Goal: Use online tool/utility: Utilize a website feature to perform a specific function

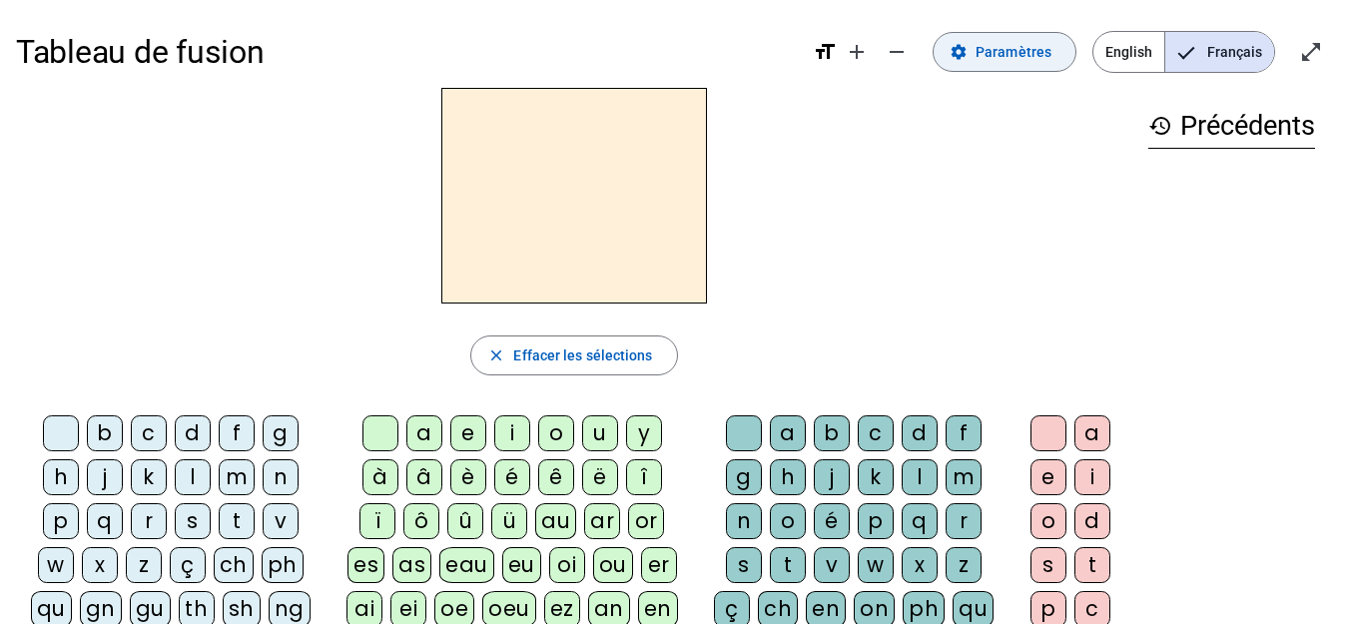
click at [1030, 45] on span "Paramètres" at bounding box center [1013, 52] width 76 height 24
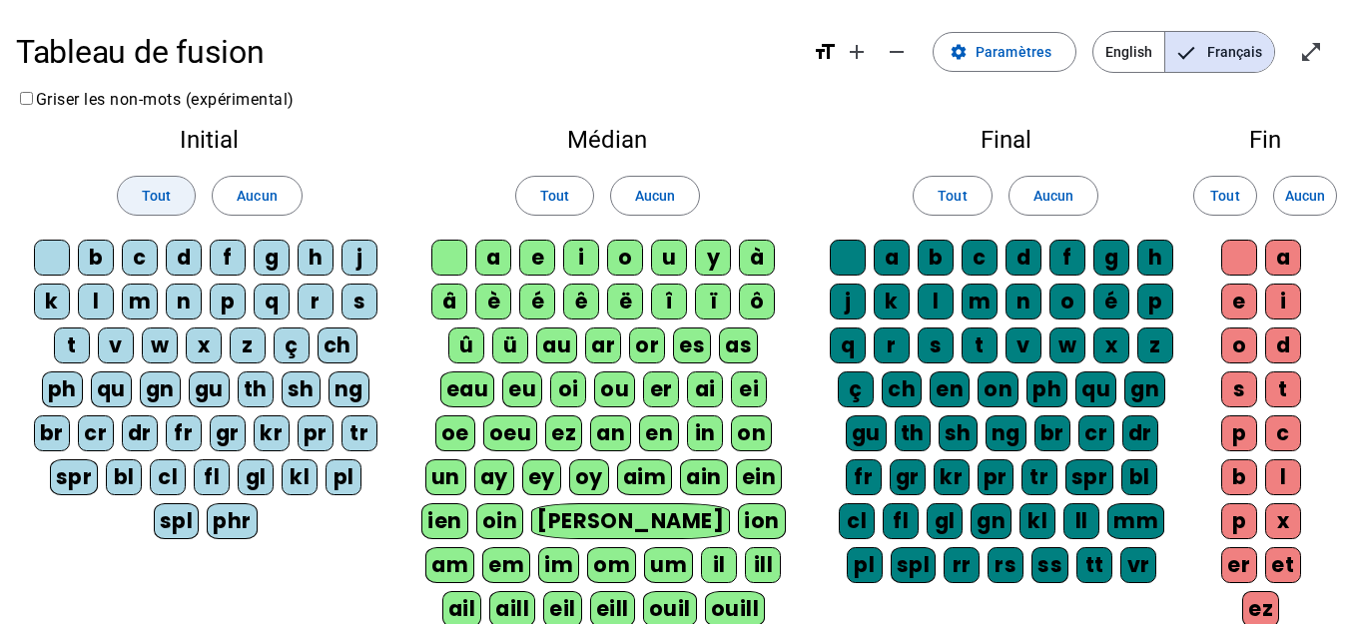
click at [147, 196] on span "Tout" at bounding box center [156, 196] width 29 height 24
click at [575, 193] on span at bounding box center [554, 196] width 77 height 48
click at [955, 187] on span "Tout" at bounding box center [951, 196] width 29 height 24
click at [1232, 192] on span "Tout" at bounding box center [1224, 196] width 29 height 24
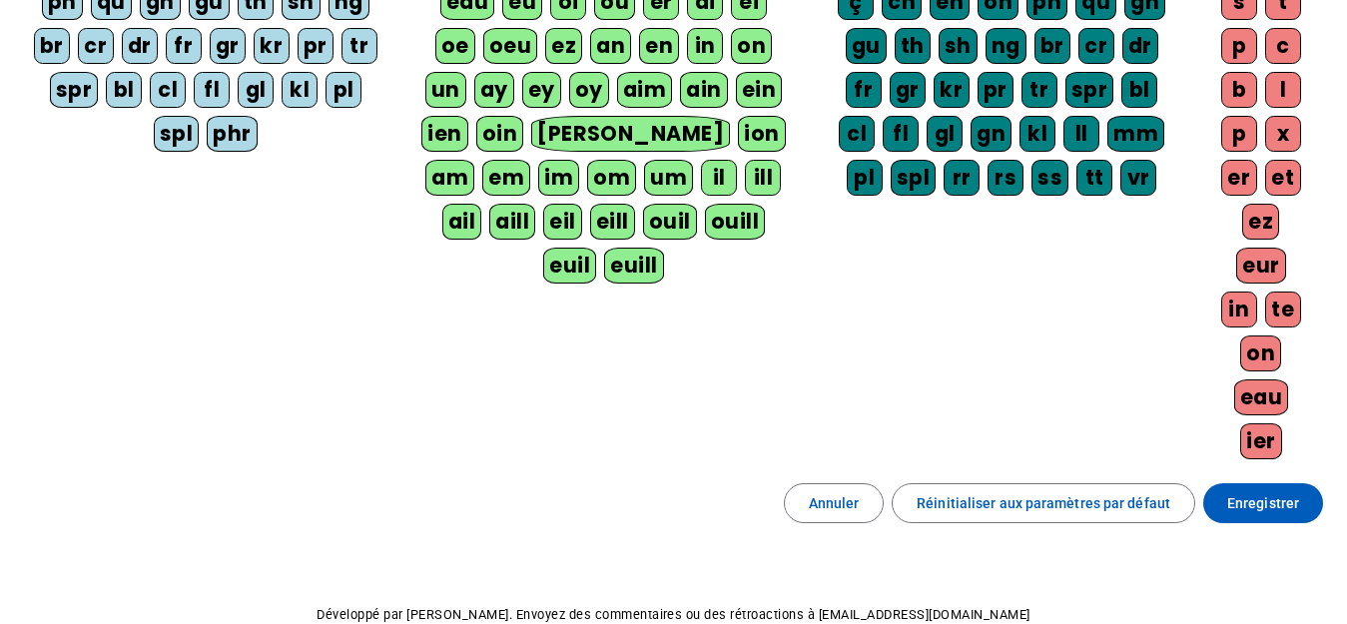
scroll to position [496, 0]
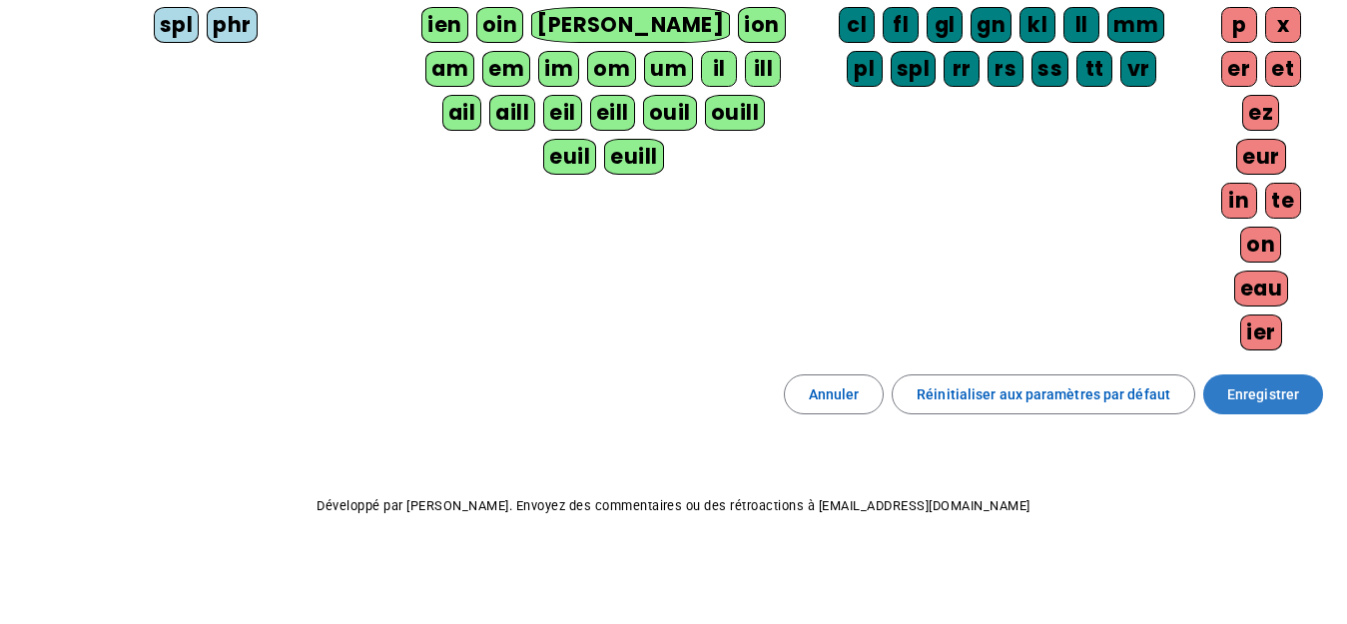
click at [1247, 391] on span "Enregistrer" at bounding box center [1263, 394] width 72 height 24
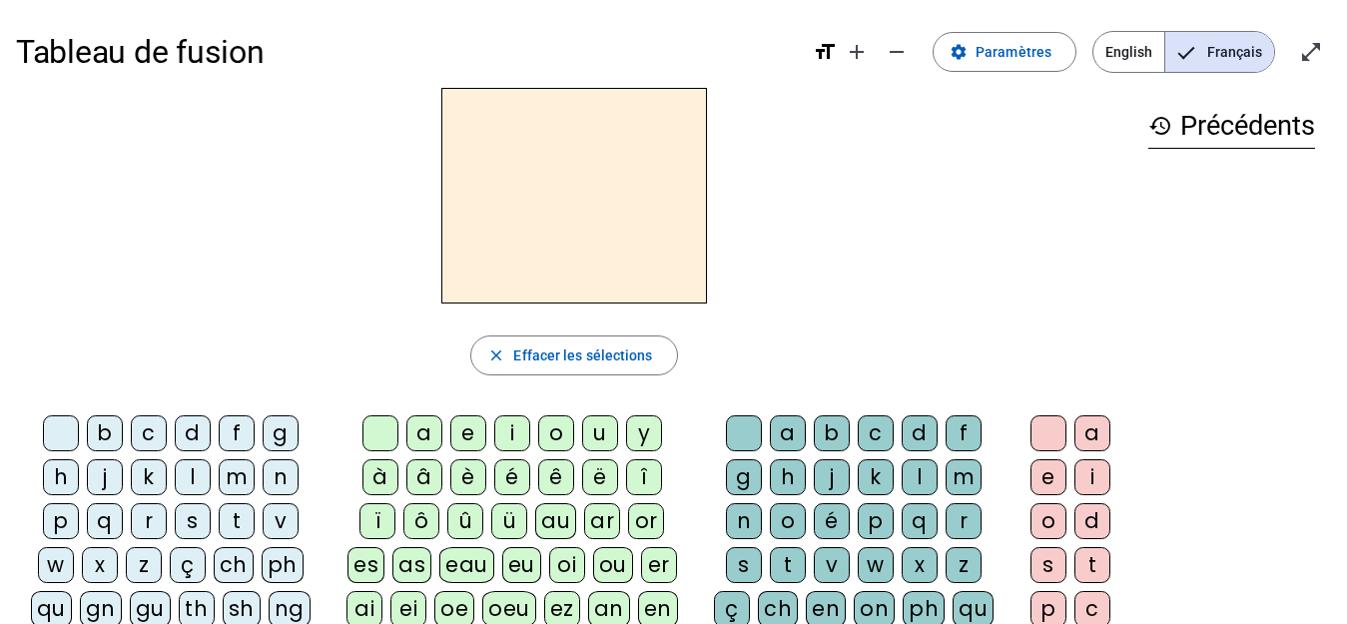
click at [242, 478] on div "m" at bounding box center [237, 477] width 36 height 36
click at [429, 435] on div "a" at bounding box center [424, 433] width 36 height 36
click at [196, 470] on div "l" at bounding box center [193, 477] width 36 height 36
click at [463, 430] on div "e" at bounding box center [468, 433] width 36 height 36
click at [189, 430] on div "d" at bounding box center [193, 433] width 36 height 36
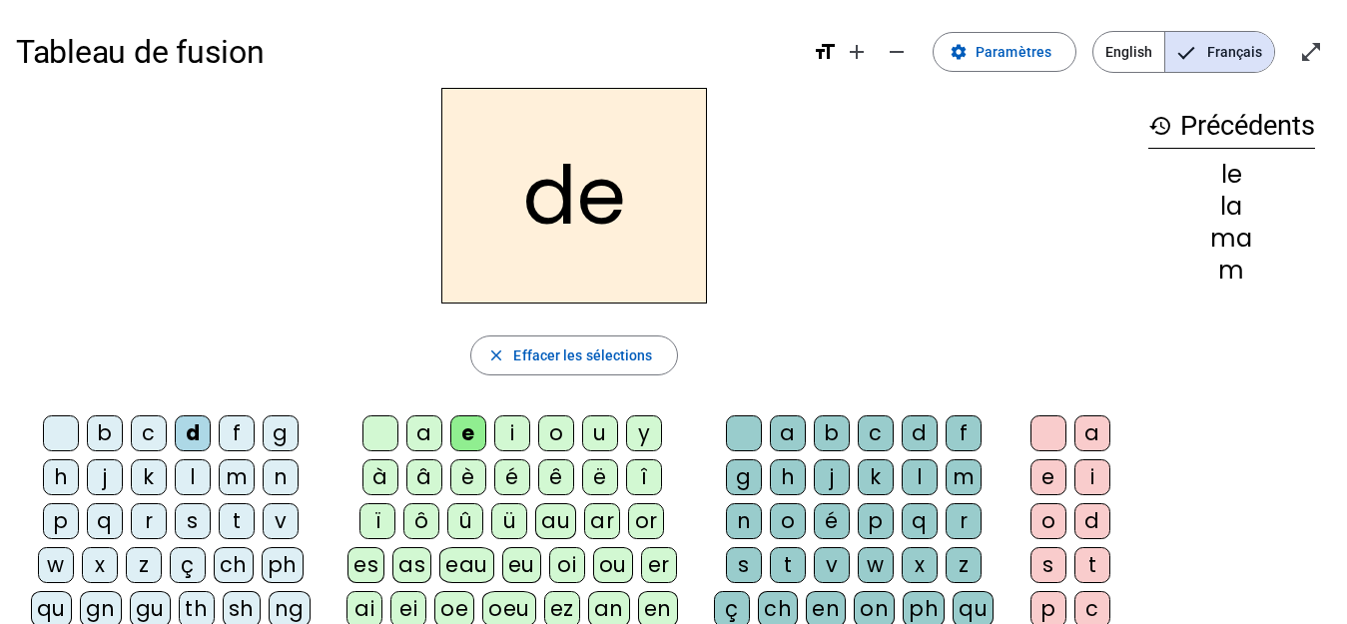
click at [596, 439] on div "u" at bounding box center [600, 433] width 36 height 36
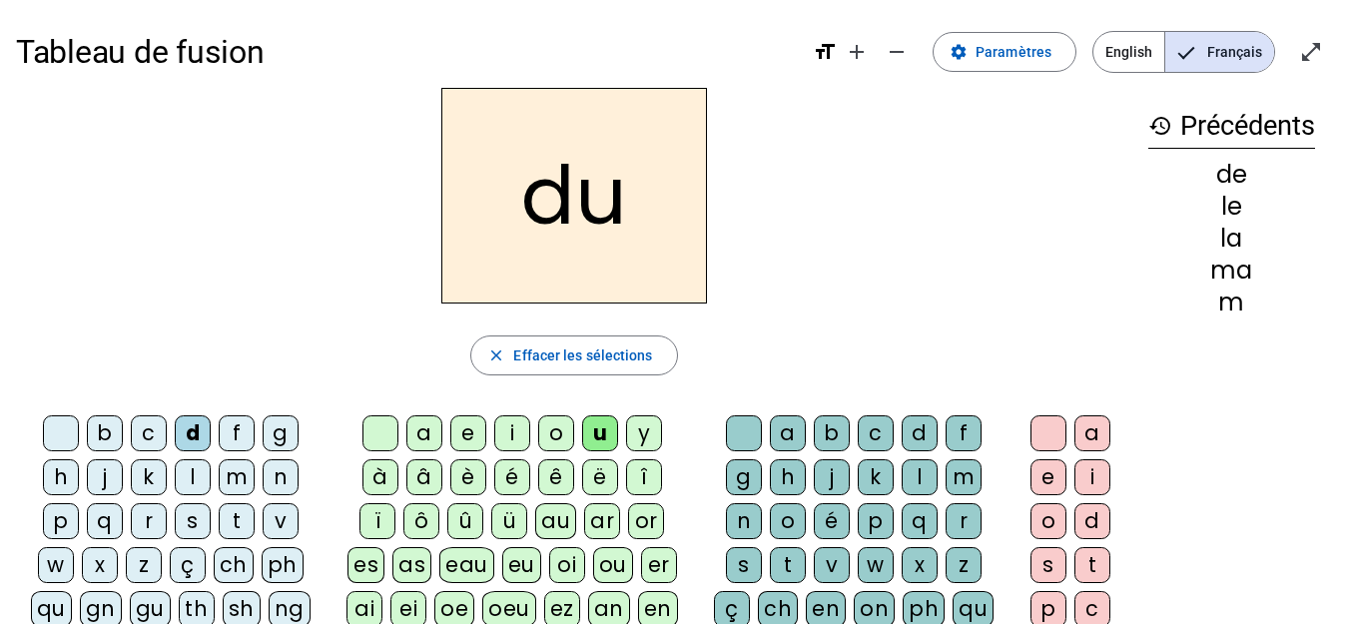
click at [244, 520] on div "t" at bounding box center [237, 521] width 36 height 36
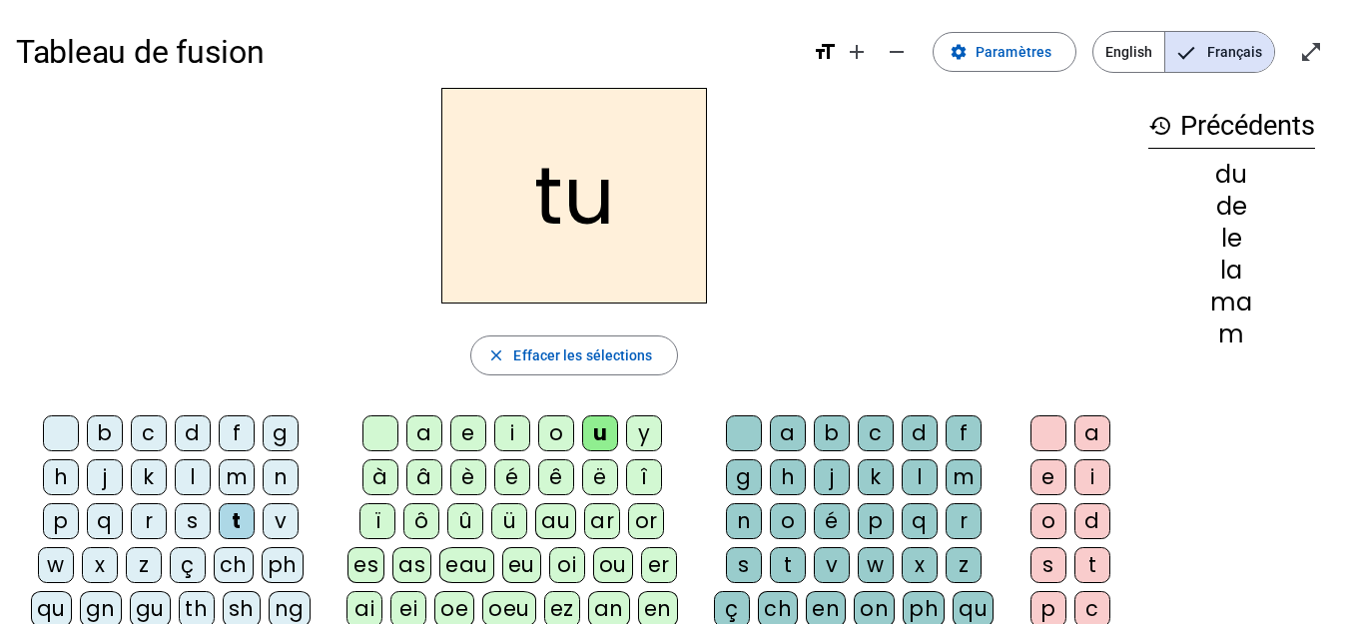
click at [430, 438] on div "a" at bounding box center [424, 433] width 36 height 36
click at [471, 439] on div "e" at bounding box center [468, 433] width 36 height 36
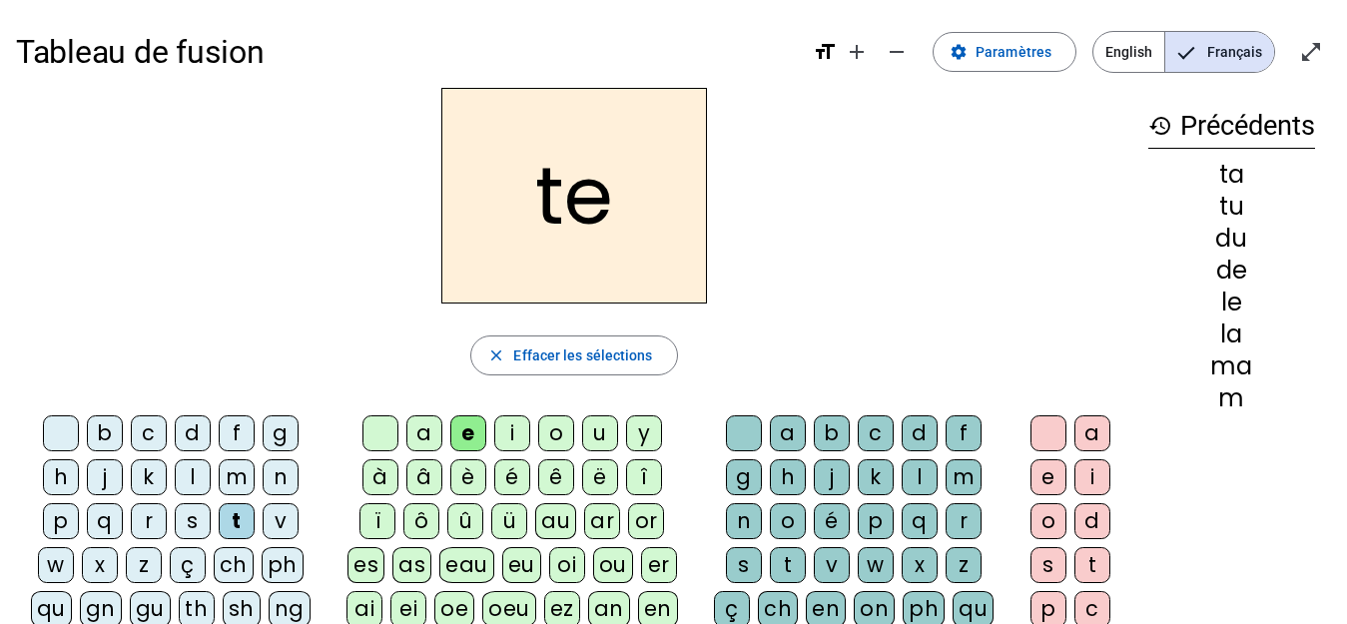
click at [242, 467] on div "m" at bounding box center [237, 477] width 36 height 36
